Goal: Register for event/course

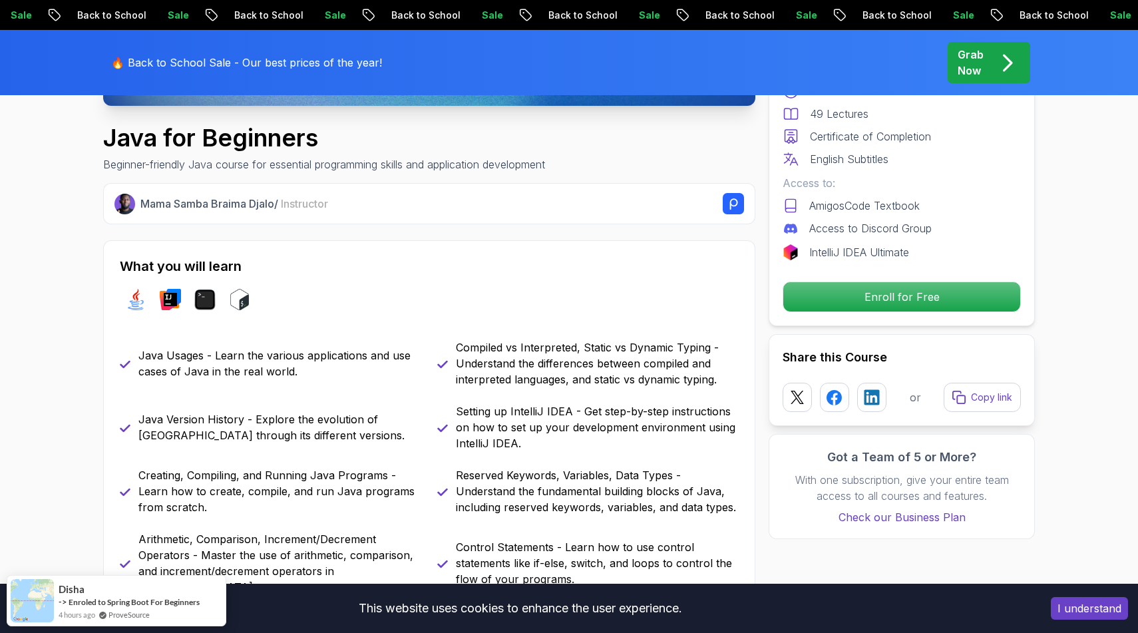
scroll to position [499, 0]
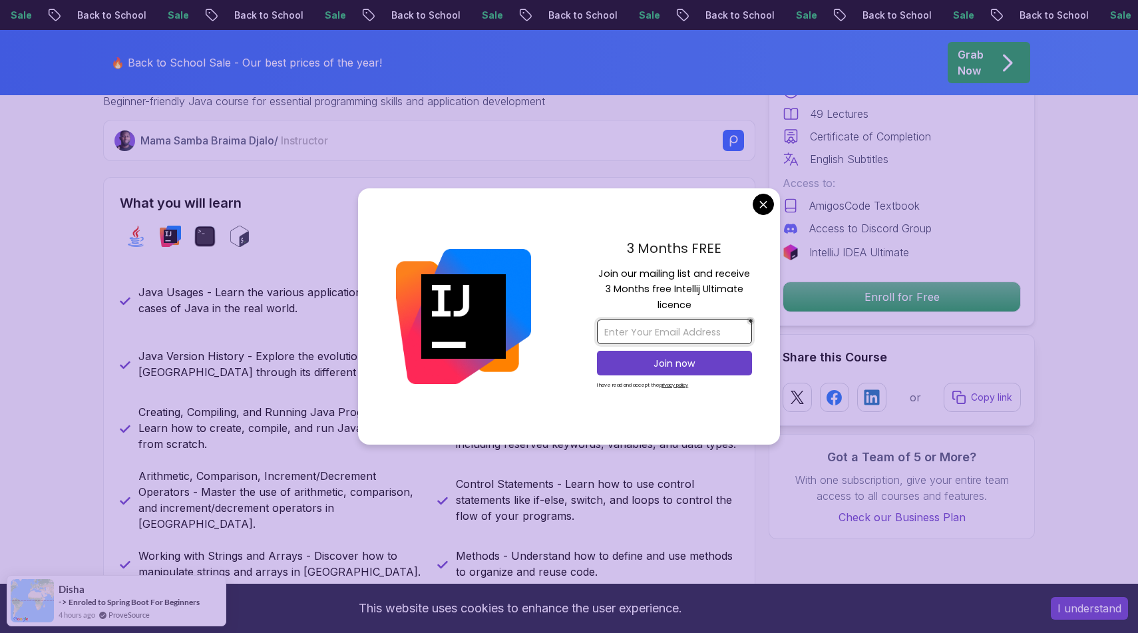
click at [704, 331] on input "email" at bounding box center [674, 331] width 155 height 25
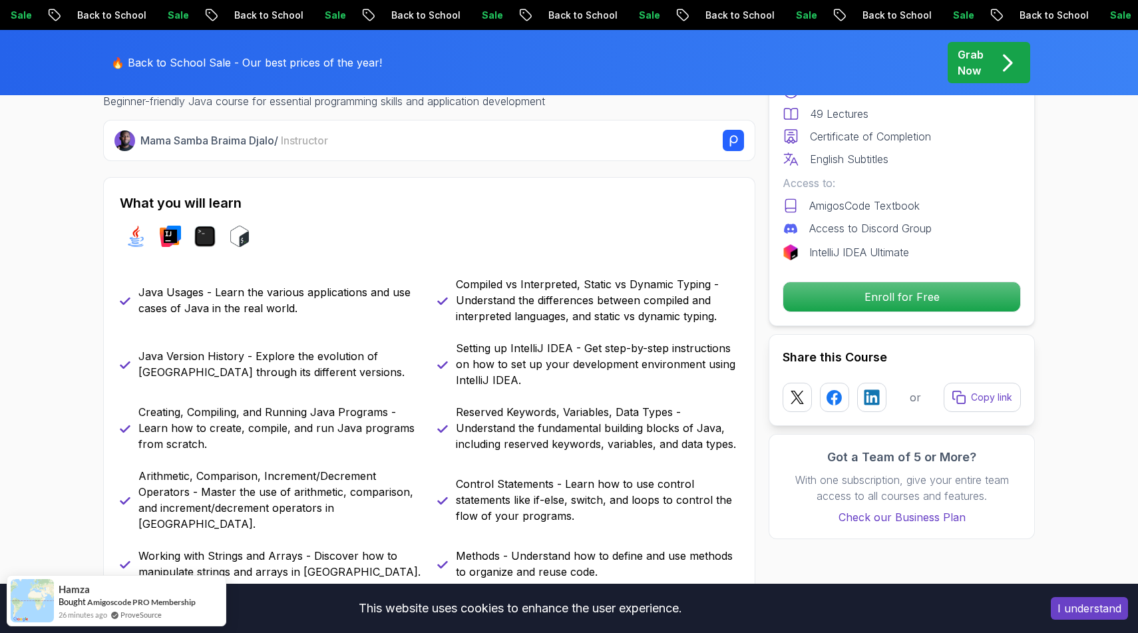
click at [912, 302] on p "Enroll for Free" at bounding box center [901, 297] width 225 height 28
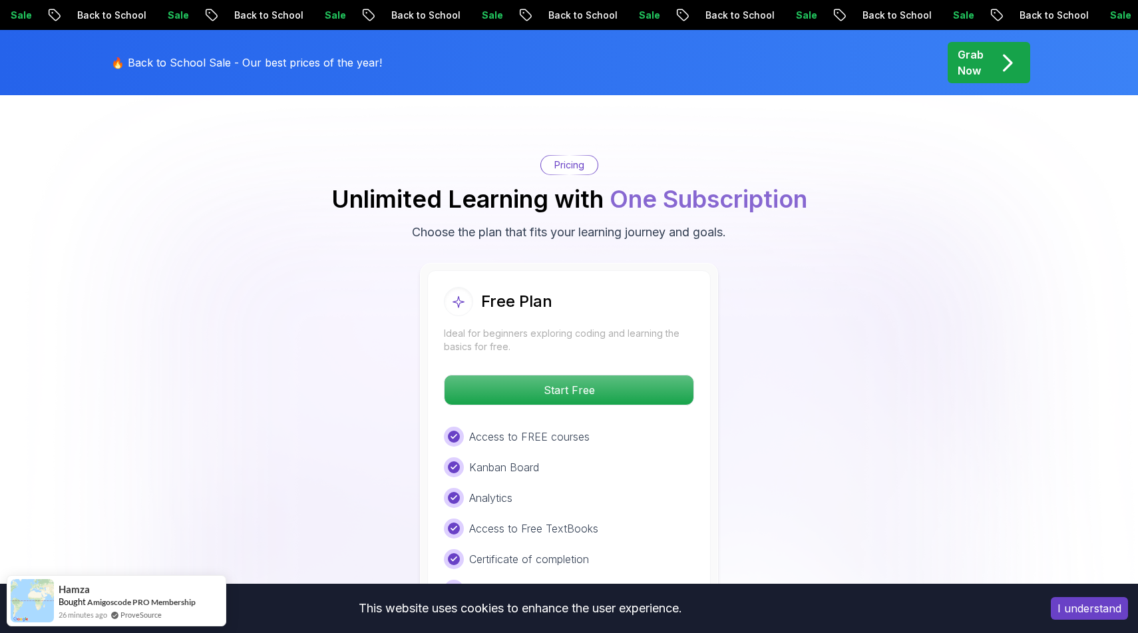
scroll to position [2654, 0]
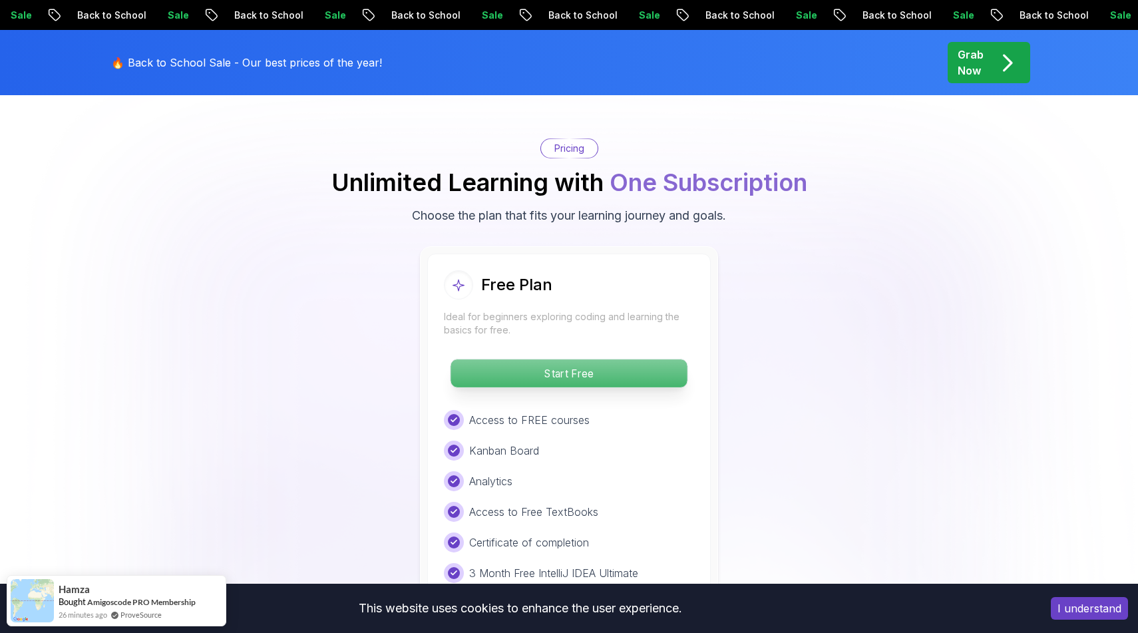
click at [588, 359] on p "Start Free" at bounding box center [569, 373] width 236 height 28
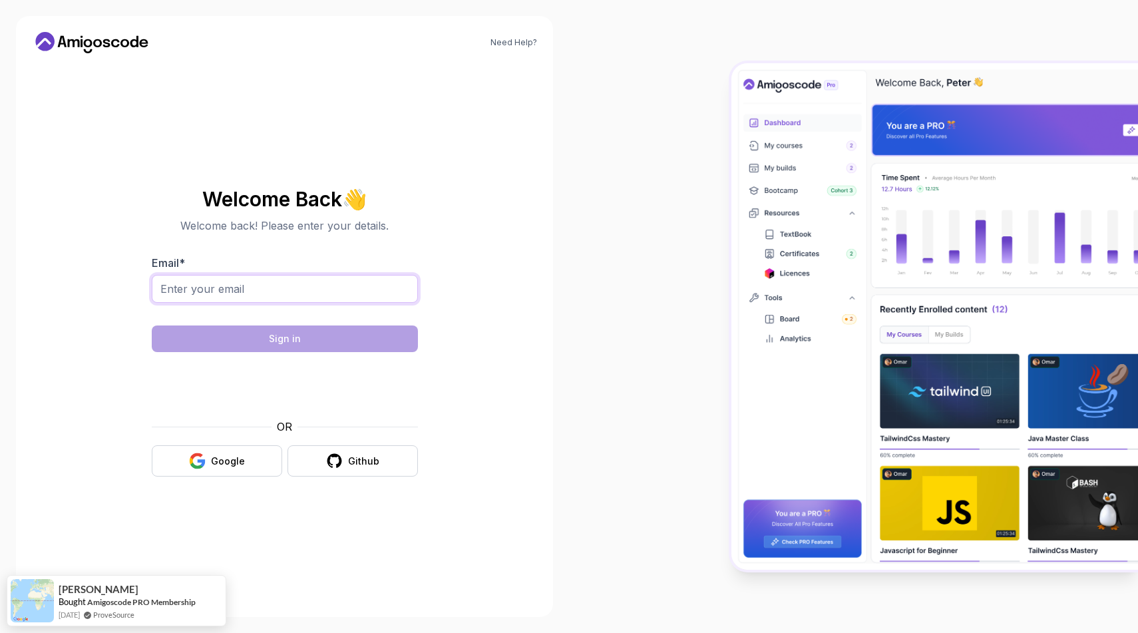
click at [355, 294] on input "Email *" at bounding box center [285, 289] width 266 height 28
type input "prince.mishra1706@gmail.com"
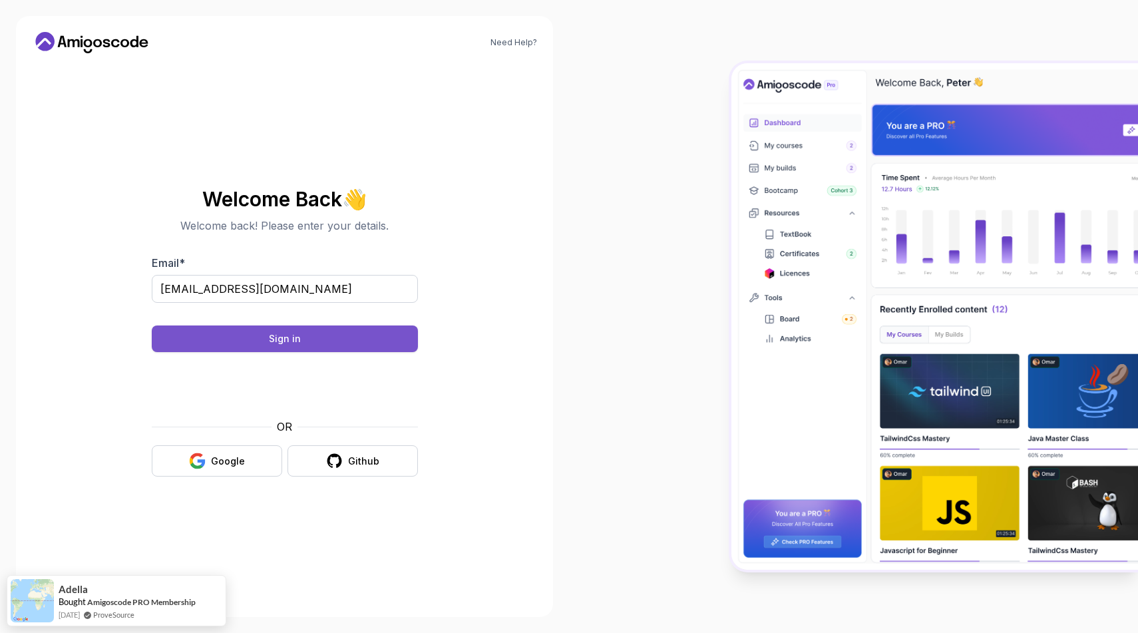
click at [312, 337] on button "Sign in" at bounding box center [285, 338] width 266 height 27
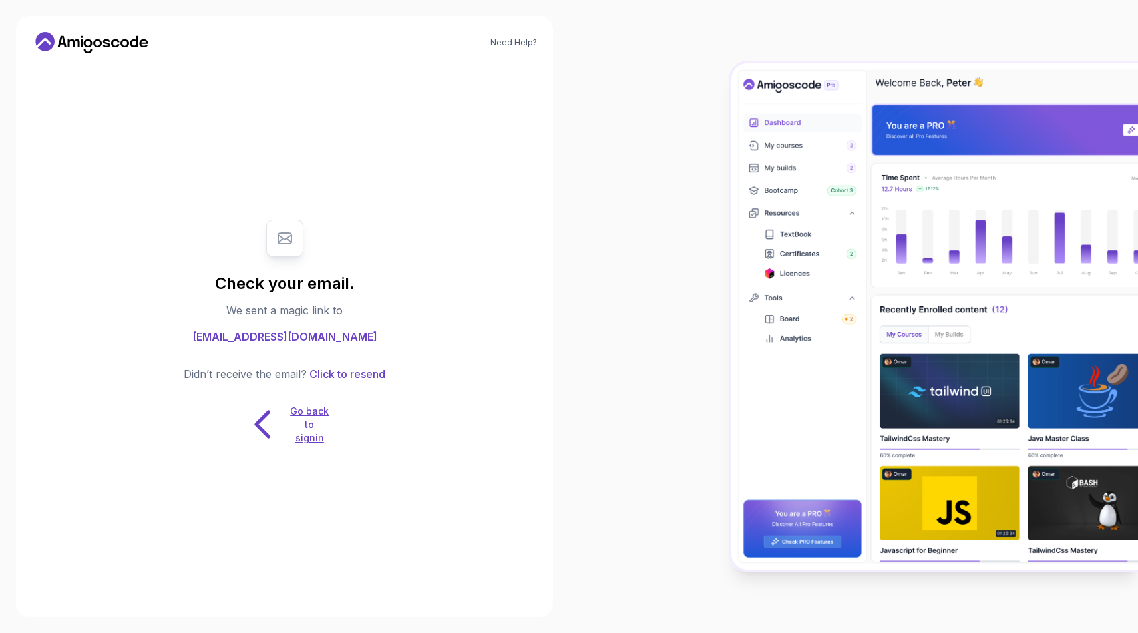
click at [262, 429] on icon at bounding box center [262, 424] width 13 height 25
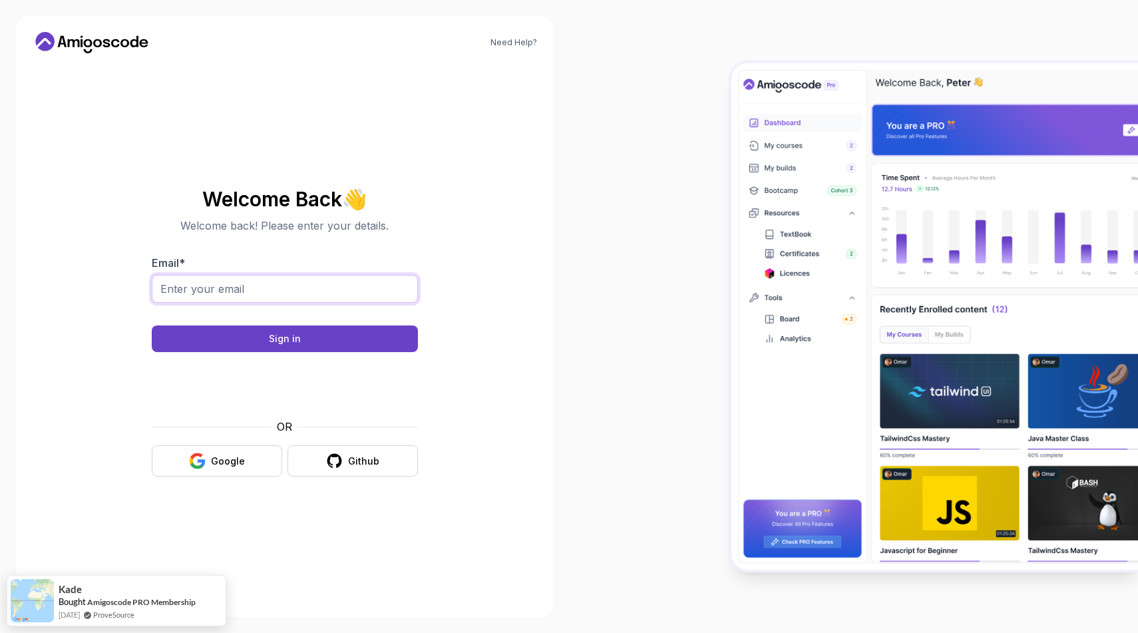
click at [238, 287] on input "Email *" at bounding box center [285, 289] width 266 height 28
type input "prince.mishra1706@gmail.com"
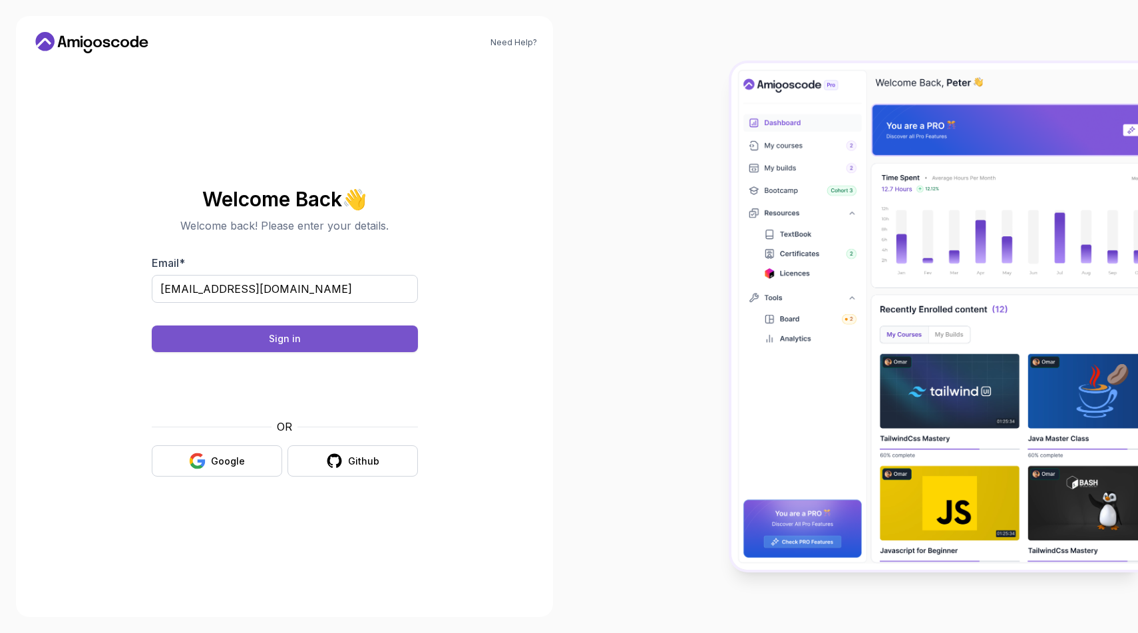
click at [266, 343] on button "Sign in" at bounding box center [285, 338] width 266 height 27
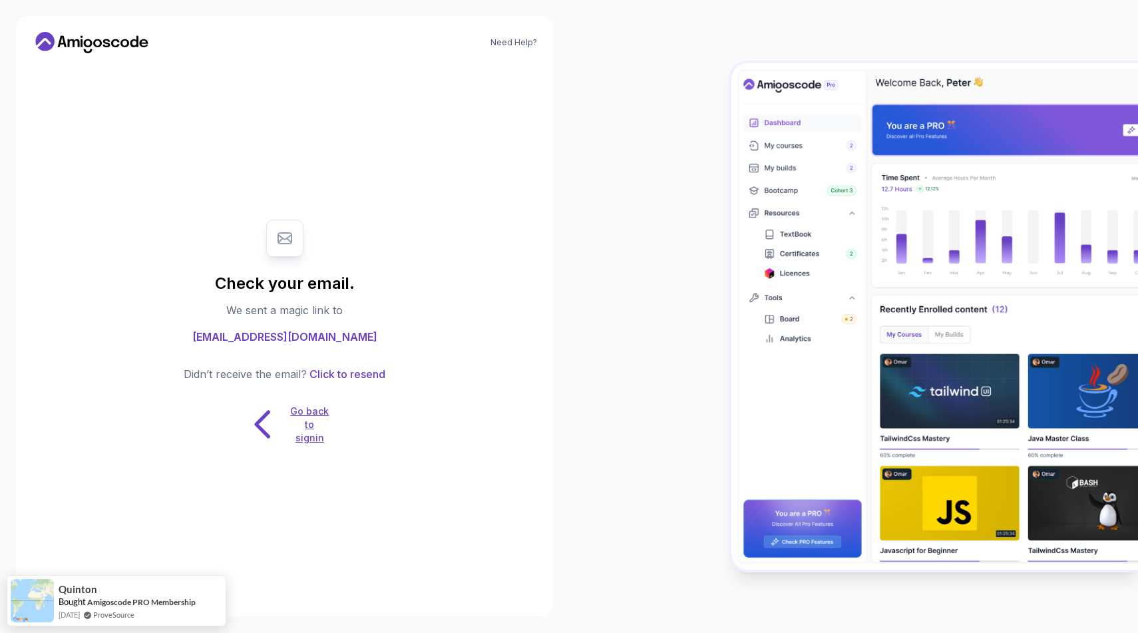
click at [260, 428] on icon at bounding box center [262, 424] width 13 height 25
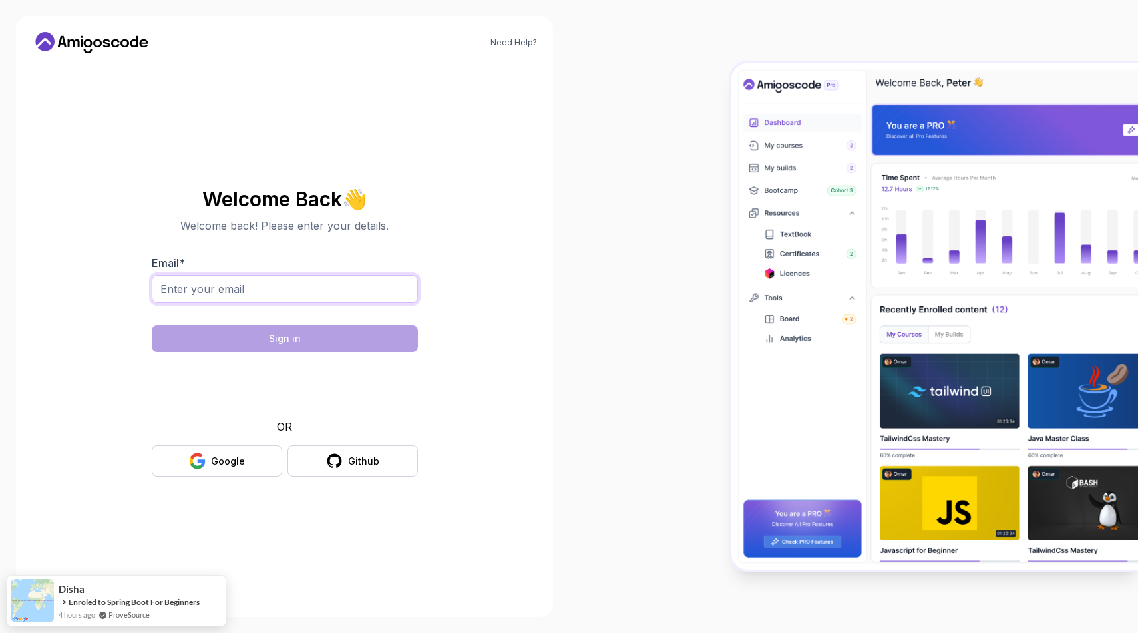
click at [309, 294] on input "Email *" at bounding box center [285, 289] width 266 height 28
type input "prince.mishra1706@gmail.com"
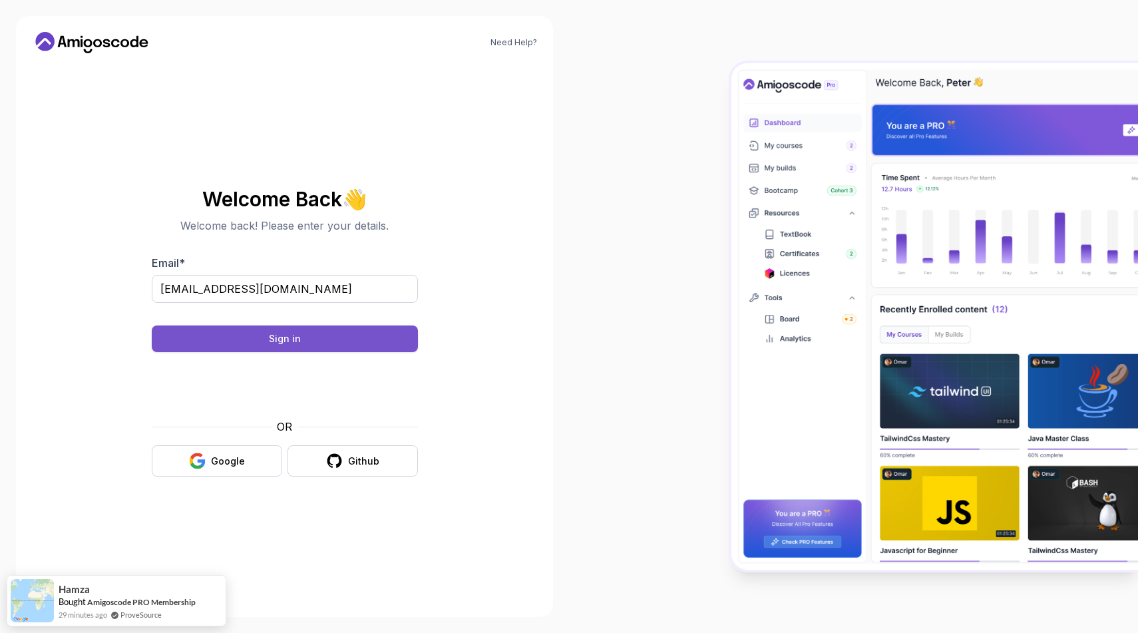
click at [364, 345] on button "Sign in" at bounding box center [285, 338] width 266 height 27
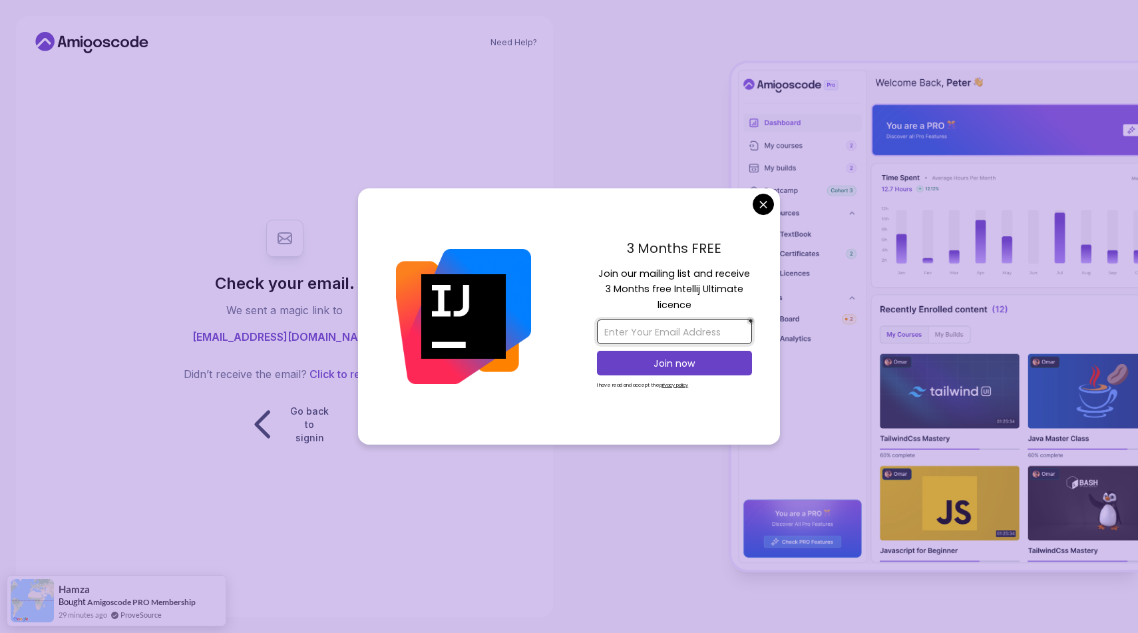
click at [669, 330] on input "email" at bounding box center [674, 331] width 155 height 25
type input "princ.mishra1706@gmail.com"
click at [712, 367] on p "Join now" at bounding box center [675, 363] width 126 height 13
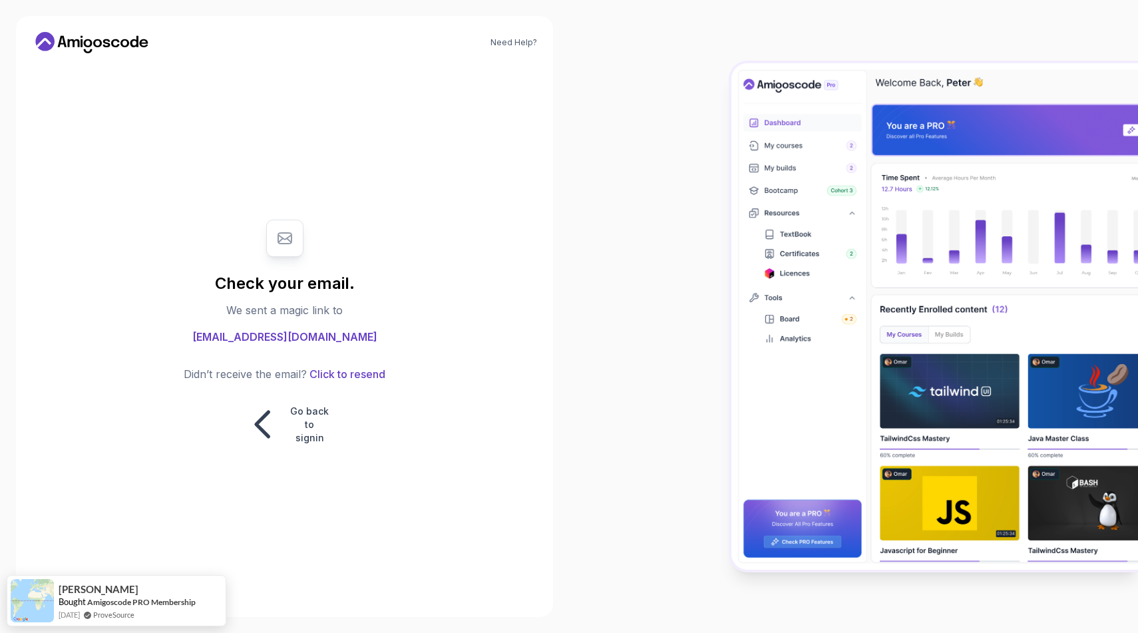
click at [666, 146] on body "Need Help? Check your email. We sent a magic link to prince.mishra1706@gmail.co…" at bounding box center [569, 316] width 1138 height 633
click at [295, 423] on p "Go back to signin" at bounding box center [310, 425] width 40 height 40
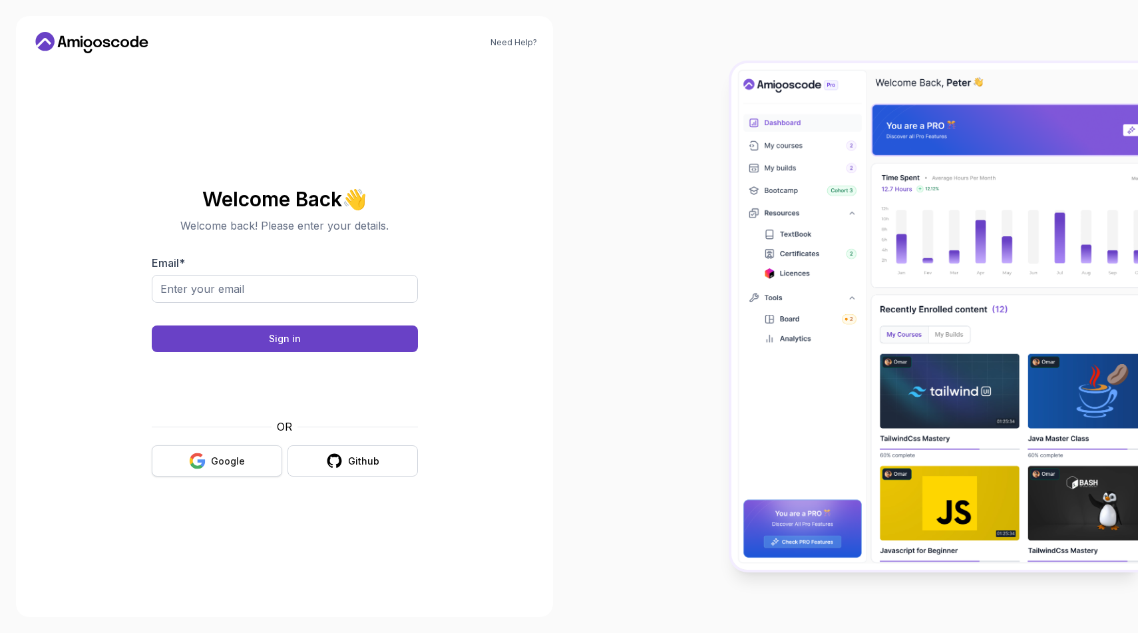
click at [218, 460] on div "Google" at bounding box center [228, 461] width 34 height 13
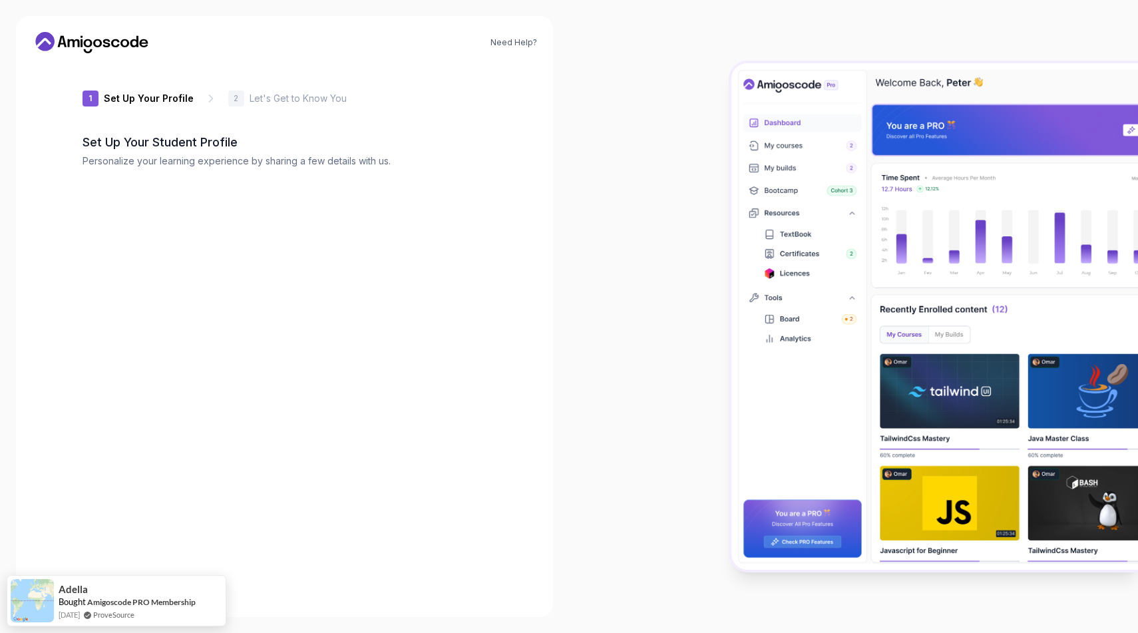
type input "bolddeer0d361"
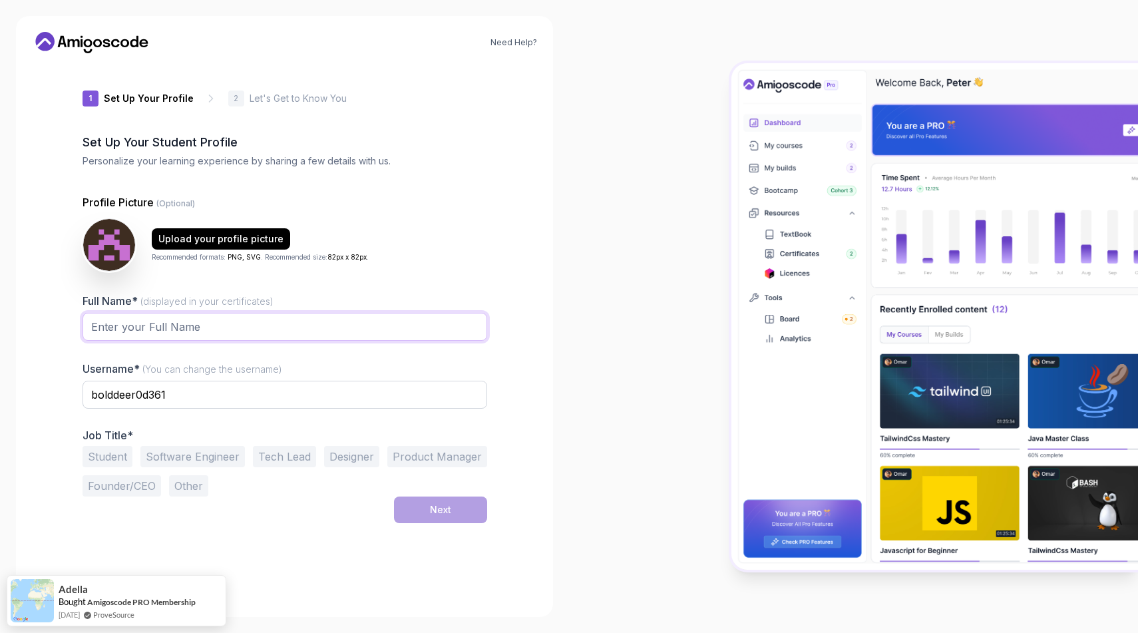
click at [178, 327] on input "Full Name* (displayed in your certificates)" at bounding box center [285, 327] width 405 height 28
type input "Prince [PERSON_NAME]"
click at [178, 401] on input "bolddeer0d361" at bounding box center [285, 395] width 405 height 28
type input "b"
type input "Parasite_17"
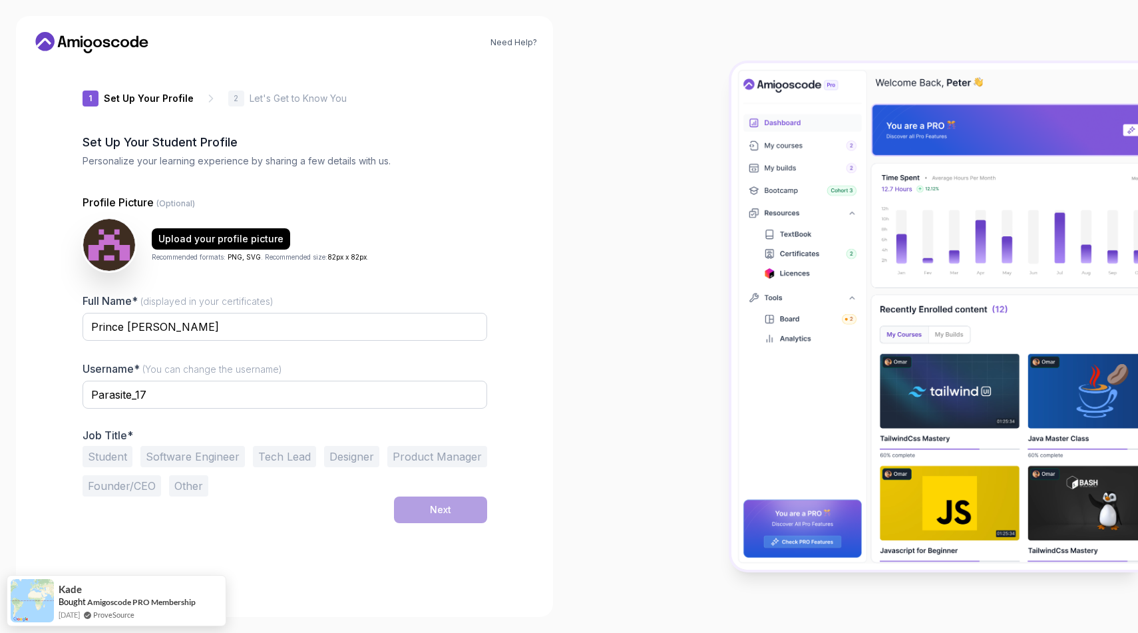
click at [112, 459] on button "Student" at bounding box center [108, 456] width 50 height 21
click at [430, 512] on div "Next" at bounding box center [440, 509] width 21 height 13
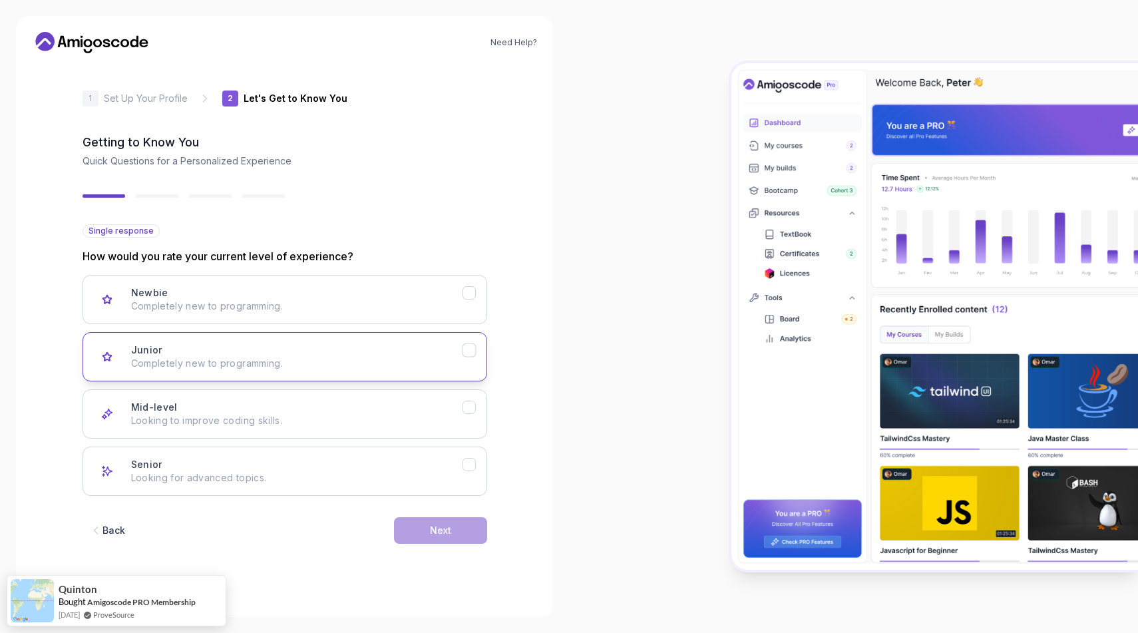
click at [475, 358] on button "Junior Completely new to programming." at bounding box center [285, 356] width 405 height 49
click at [447, 527] on div "Next" at bounding box center [440, 530] width 21 height 13
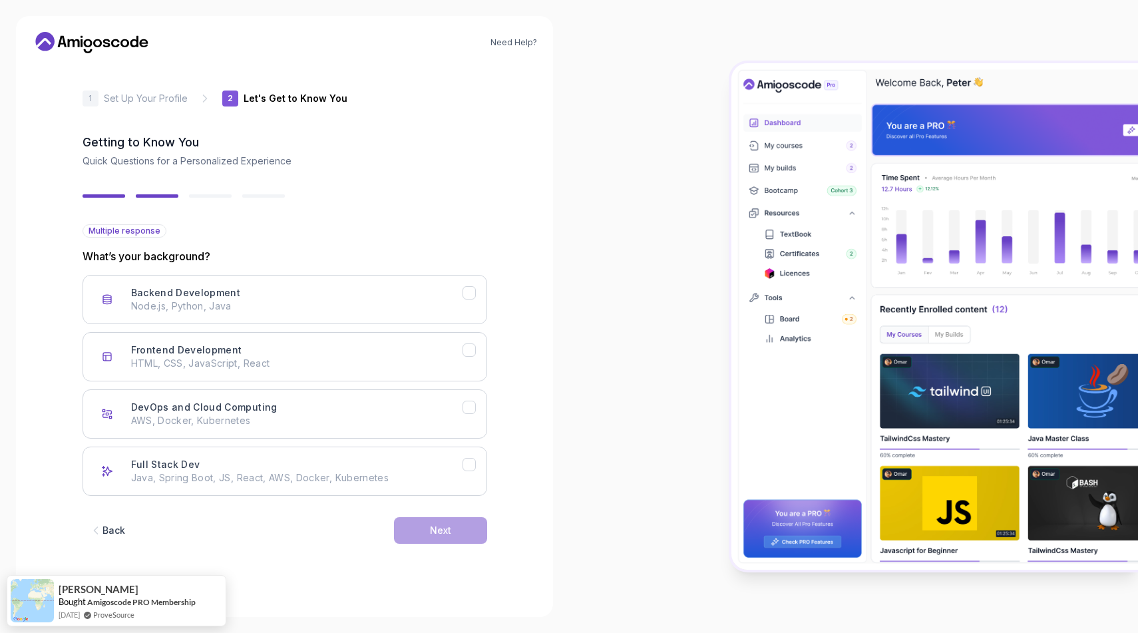
click at [110, 524] on div "Back" at bounding box center [113, 530] width 23 height 13
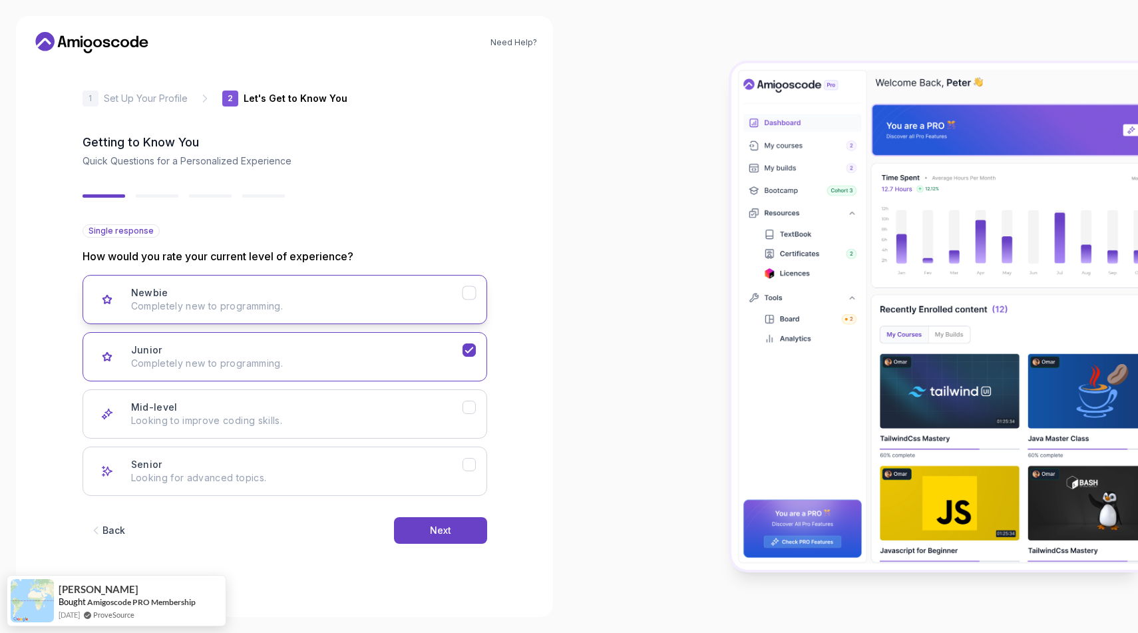
click at [464, 297] on icon "Newbie" at bounding box center [469, 293] width 13 height 13
click at [429, 534] on button "Next" at bounding box center [440, 530] width 93 height 27
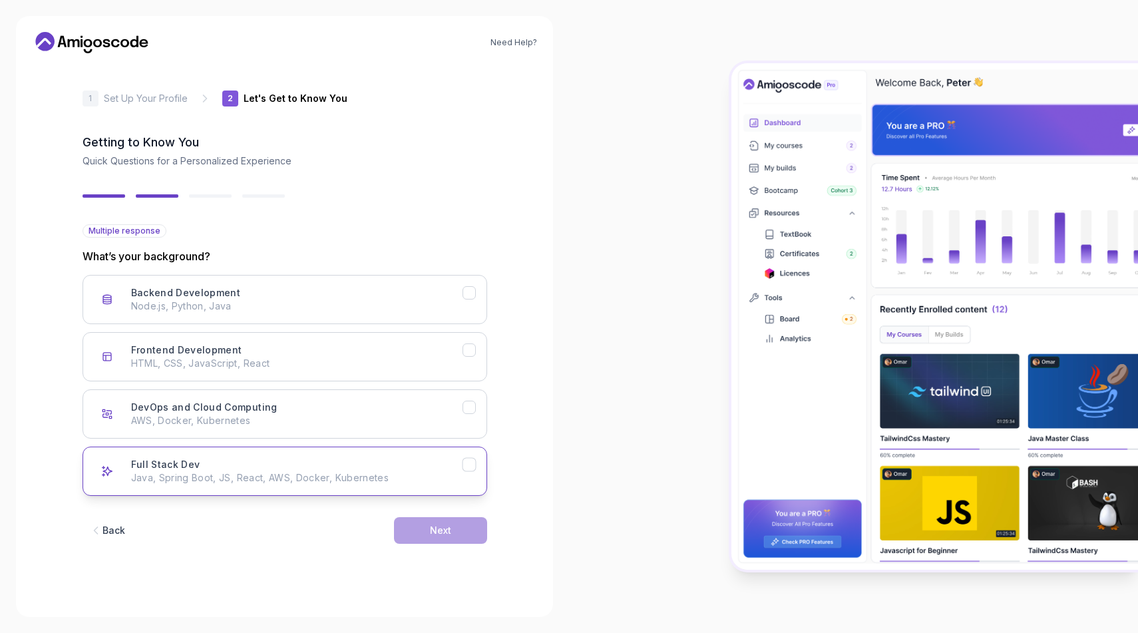
click at [366, 462] on div "Full Stack Dev Java, Spring Boot, JS, React, AWS, Docker, Kubernetes" at bounding box center [296, 471] width 331 height 27
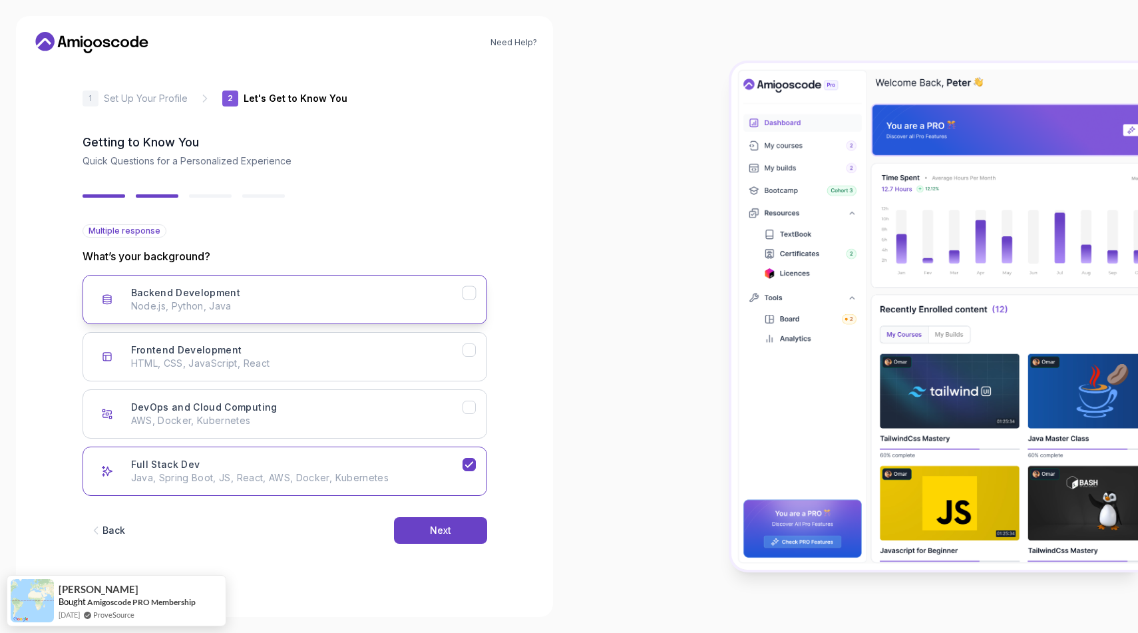
click at [459, 296] on div "Backend Development Node.js, Python, Java" at bounding box center [296, 299] width 331 height 27
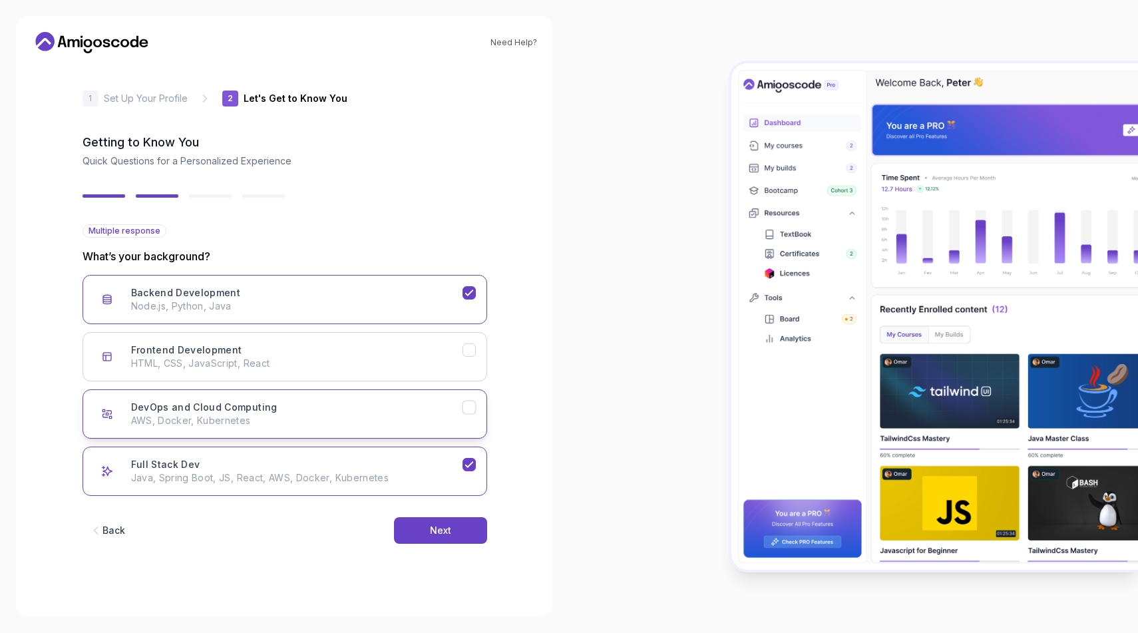
click at [461, 399] on button "DevOps and Cloud Computing AWS, Docker, Kubernetes" at bounding box center [285, 413] width 405 height 49
click at [450, 535] on div "Next" at bounding box center [440, 530] width 21 height 13
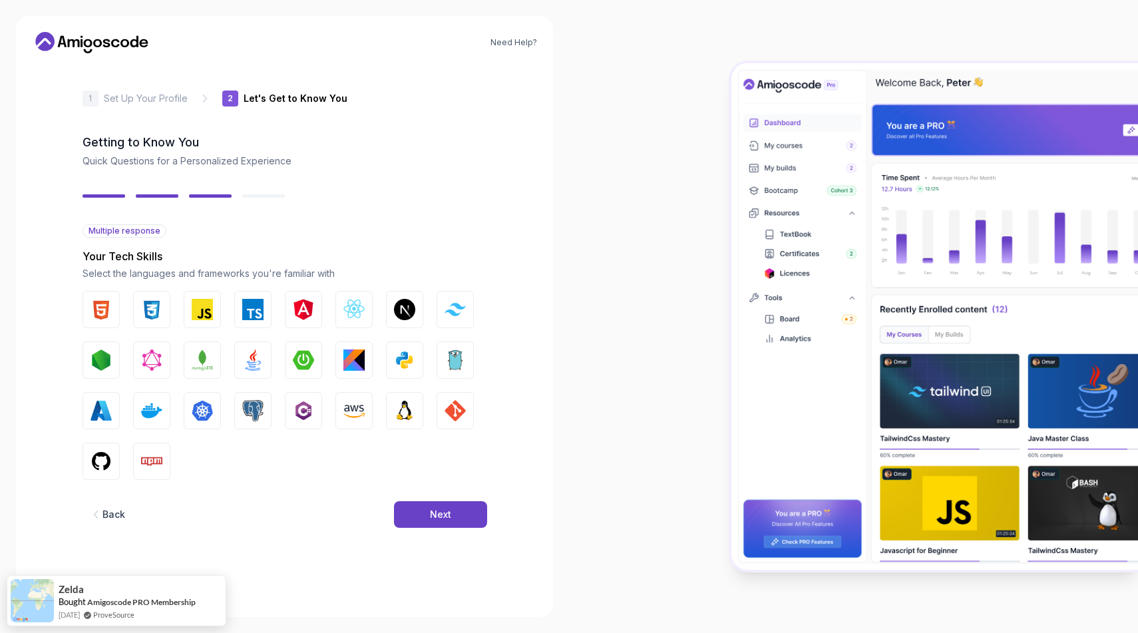
click at [114, 514] on div "Back" at bounding box center [113, 514] width 23 height 13
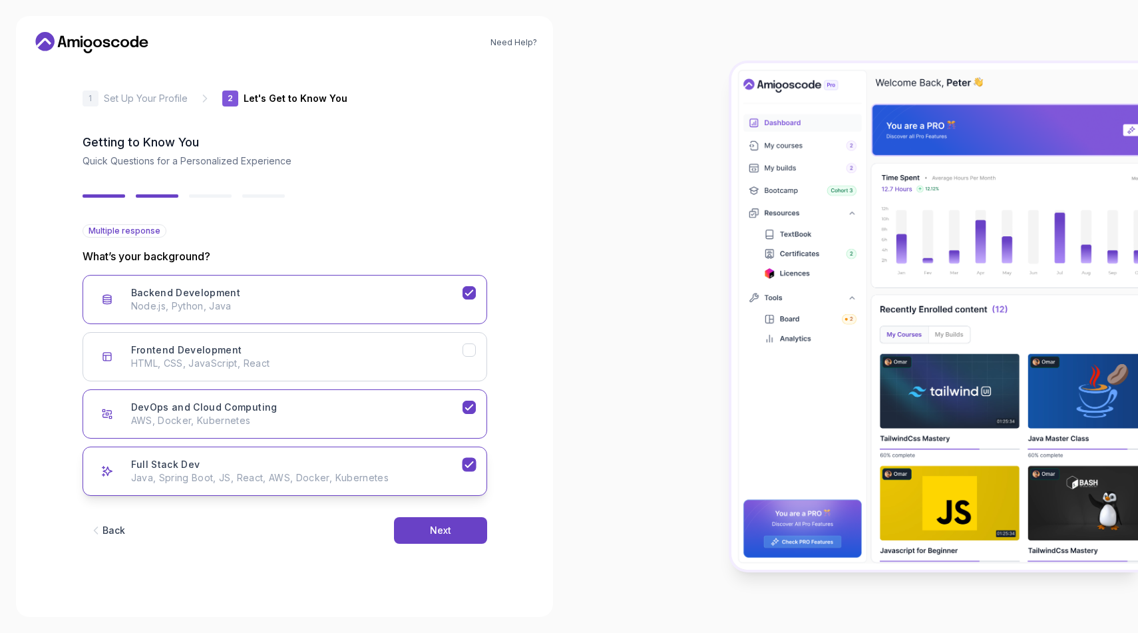
click at [469, 465] on icon "Full Stack Dev" at bounding box center [469, 465] width 13 height 13
click at [470, 401] on icon "DevOps and Cloud Computing" at bounding box center [469, 407] width 13 height 13
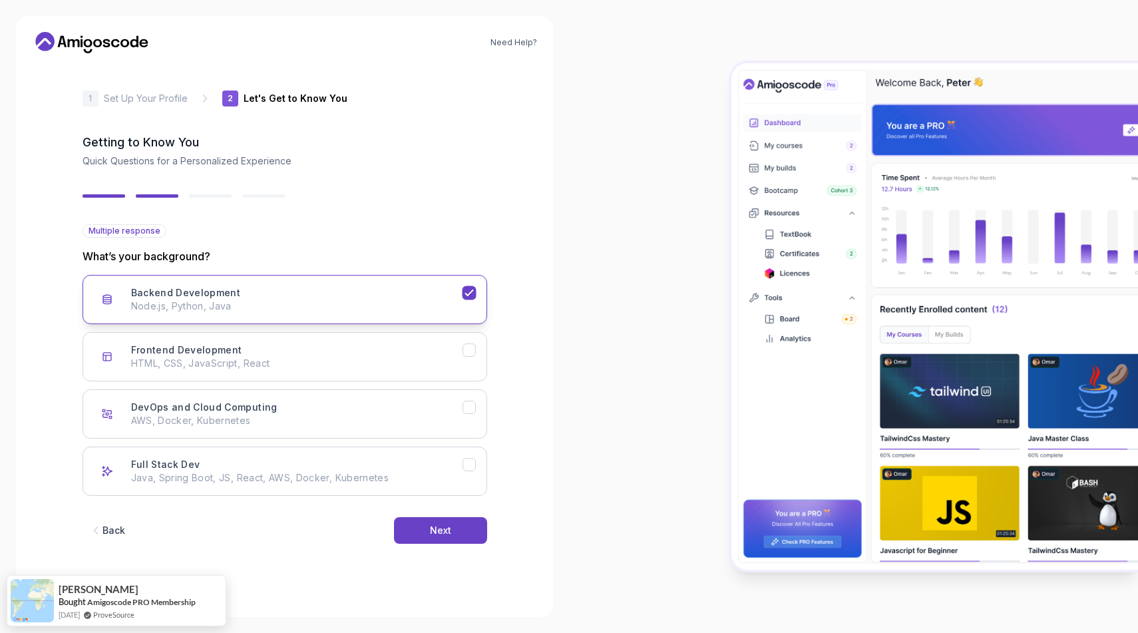
click at [467, 293] on icon "Backend Development" at bounding box center [469, 293] width 13 height 13
click at [472, 296] on icon "Backend Development" at bounding box center [469, 293] width 13 height 13
click at [477, 536] on button "Next" at bounding box center [440, 530] width 93 height 27
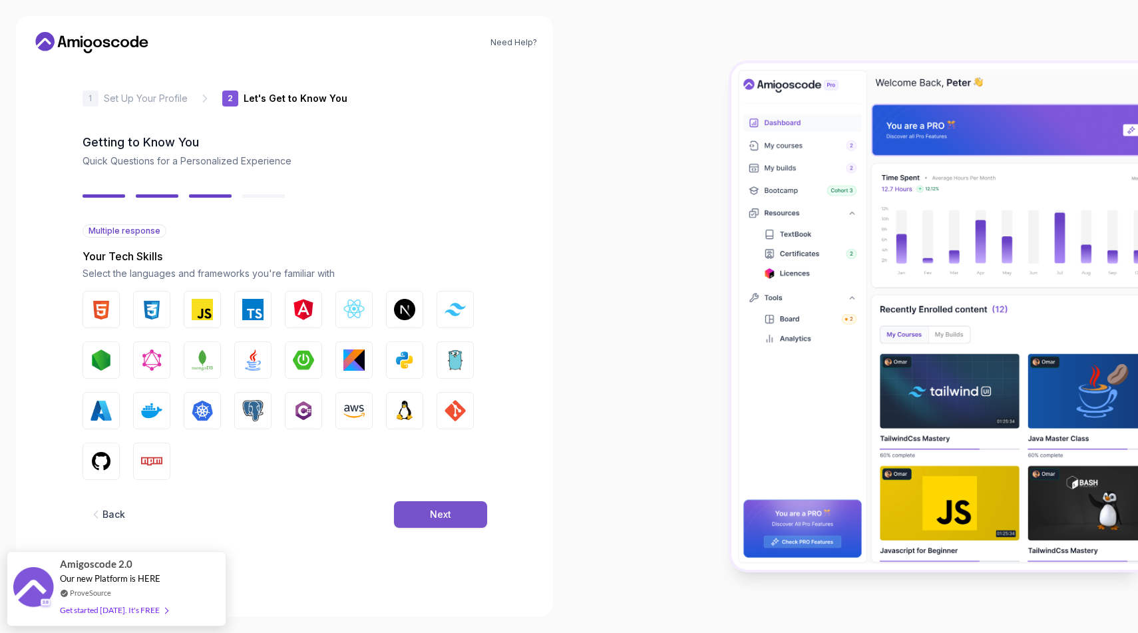
click at [454, 509] on button "Next" at bounding box center [440, 514] width 93 height 27
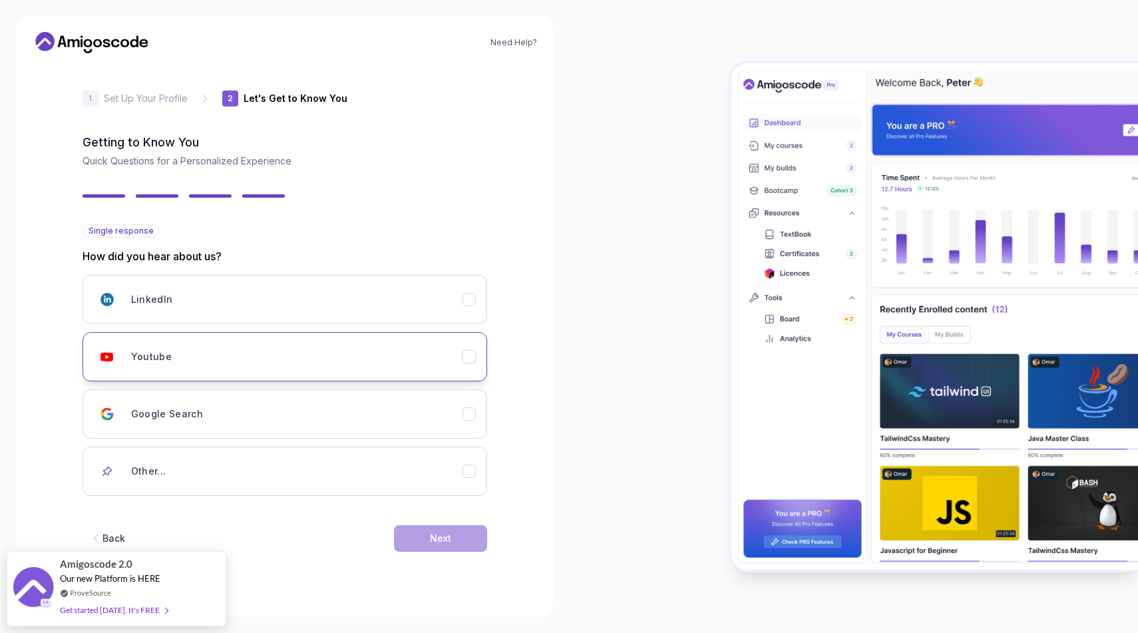
click at [471, 361] on icon "Youtube" at bounding box center [469, 357] width 13 height 13
click at [421, 534] on button "Next" at bounding box center [440, 538] width 93 height 27
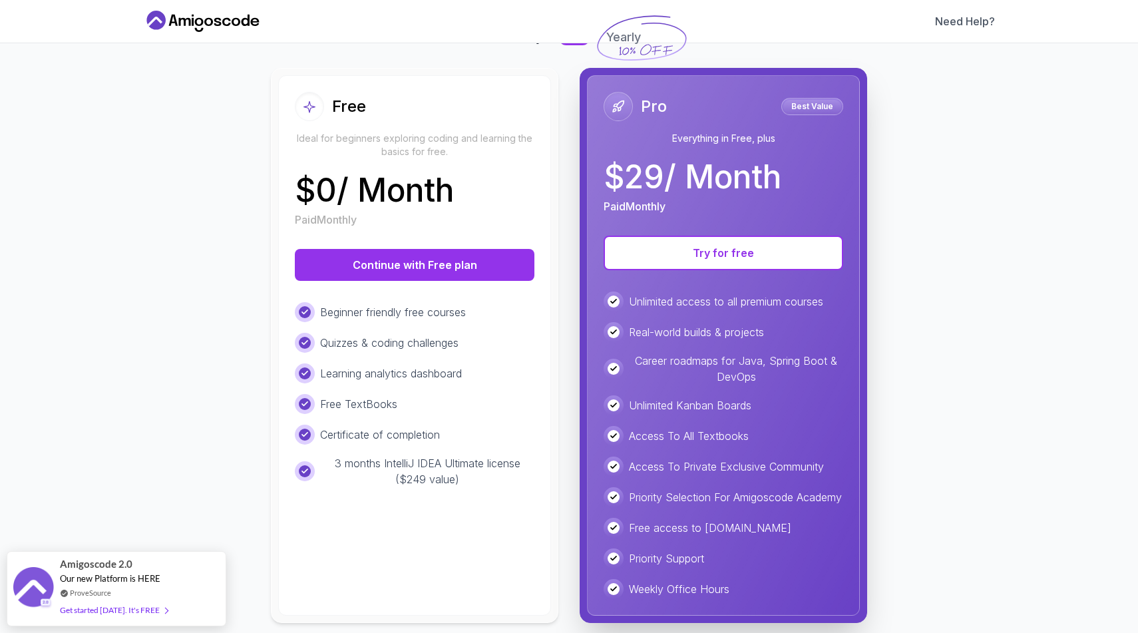
scroll to position [153, 0]
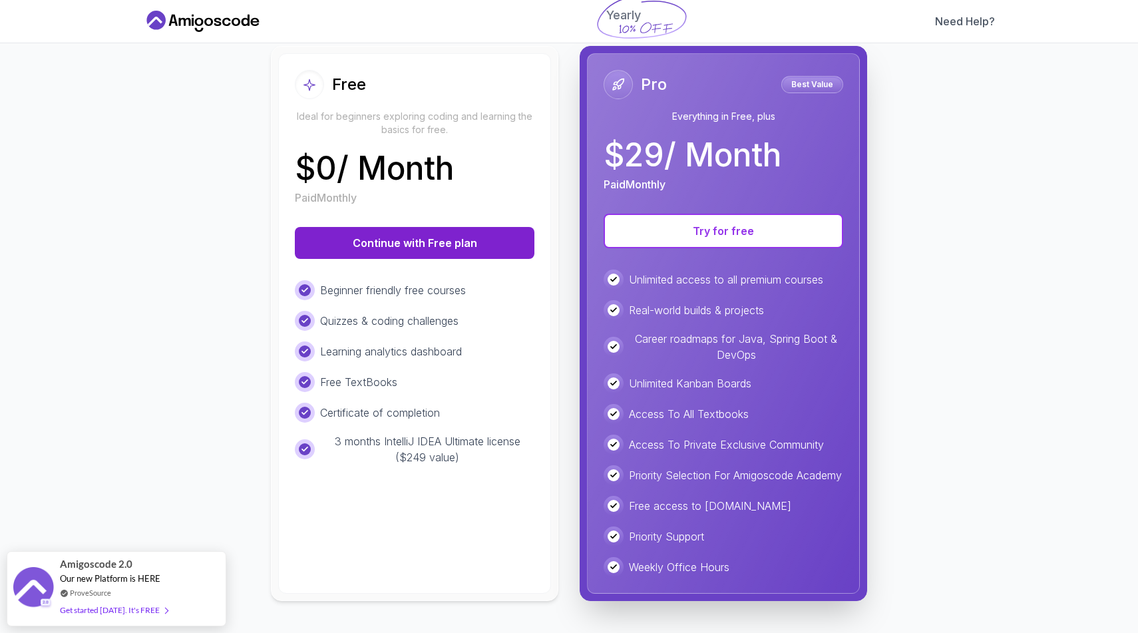
click at [471, 227] on button "Continue with Free plan" at bounding box center [415, 243] width 240 height 32
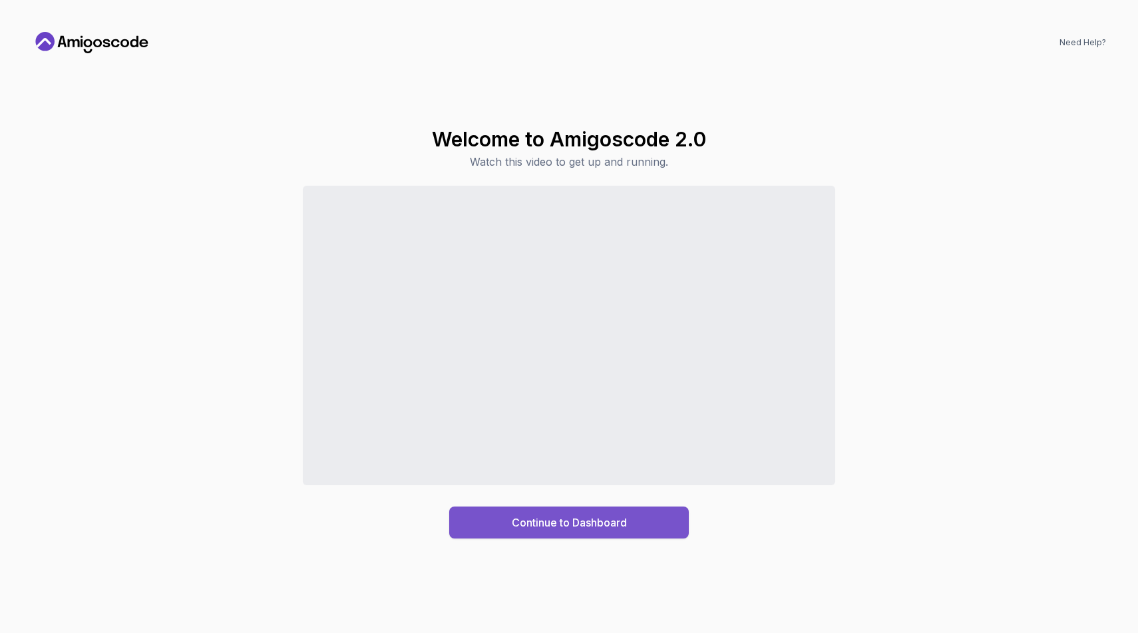
click at [586, 525] on div "Continue to Dashboard" at bounding box center [569, 522] width 115 height 16
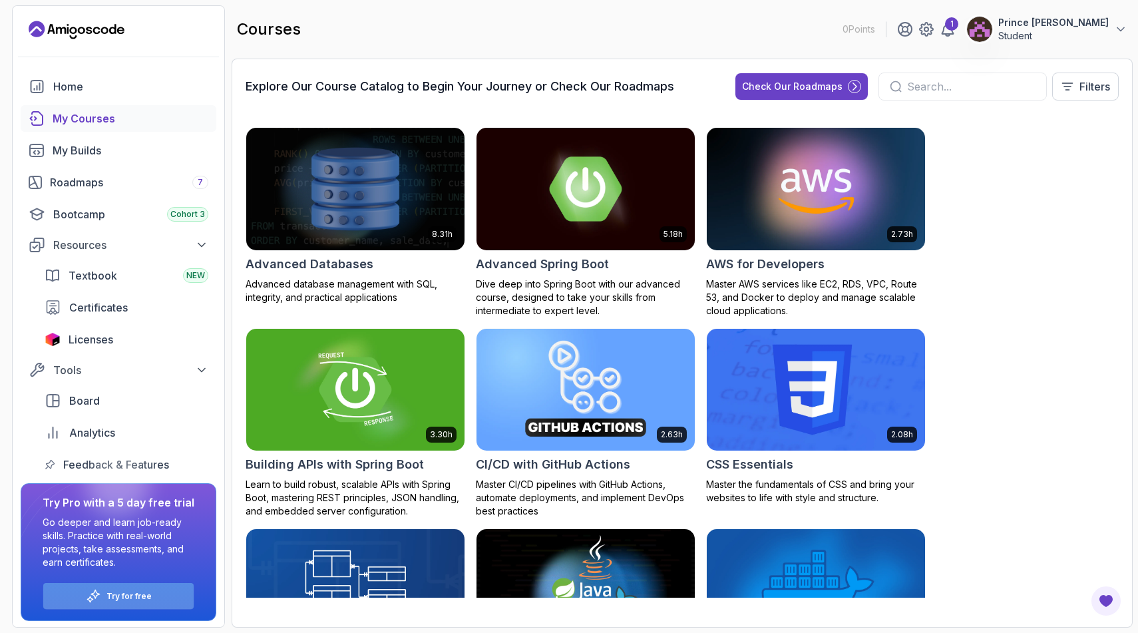
click at [170, 587] on div "Try for free" at bounding box center [118, 596] width 150 height 26
click at [122, 594] on p "Try for free" at bounding box center [128, 596] width 45 height 11
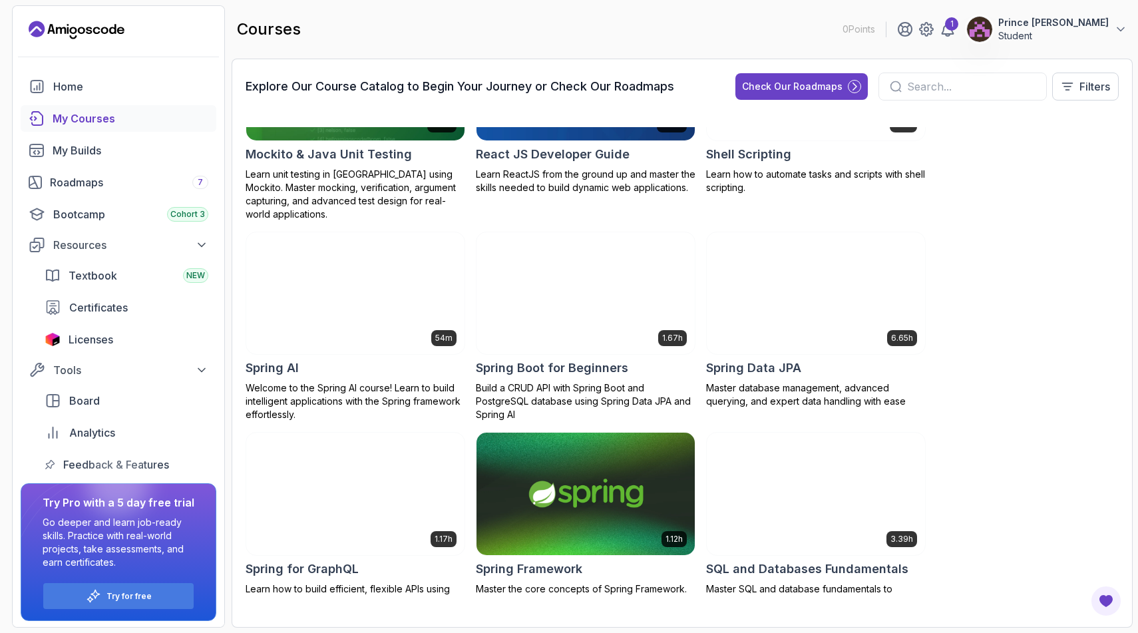
scroll to position [2304, 0]
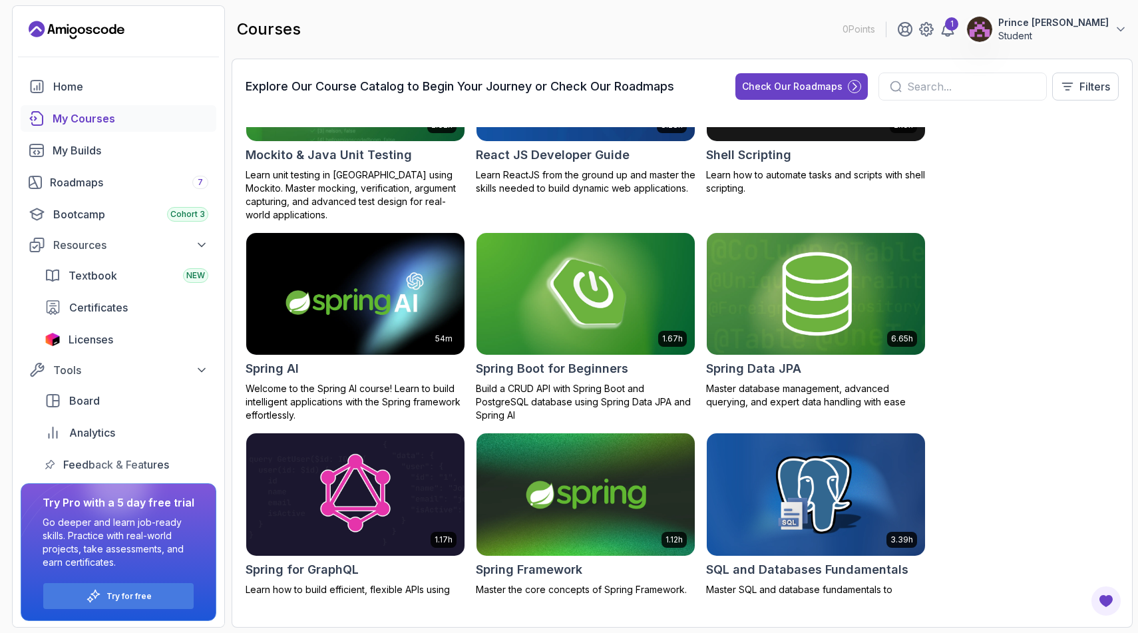
click at [637, 453] on img at bounding box center [585, 495] width 229 height 128
